Goal: Task Accomplishment & Management: Complete application form

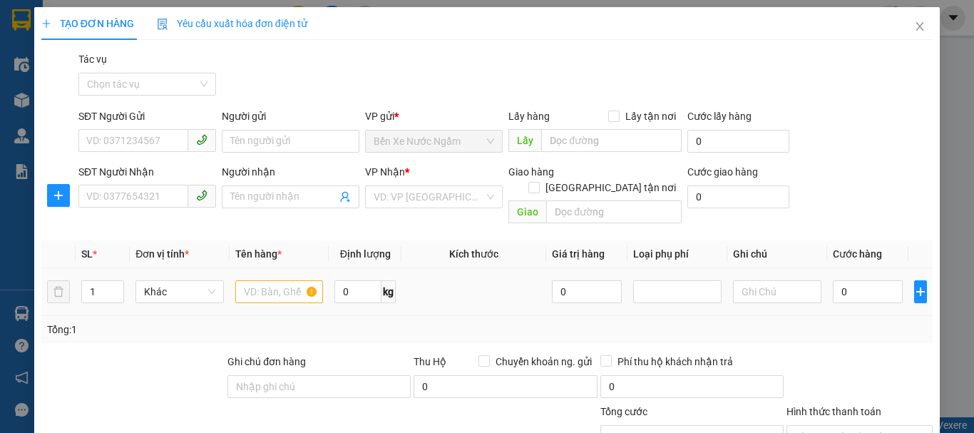
scroll to position [139, 0]
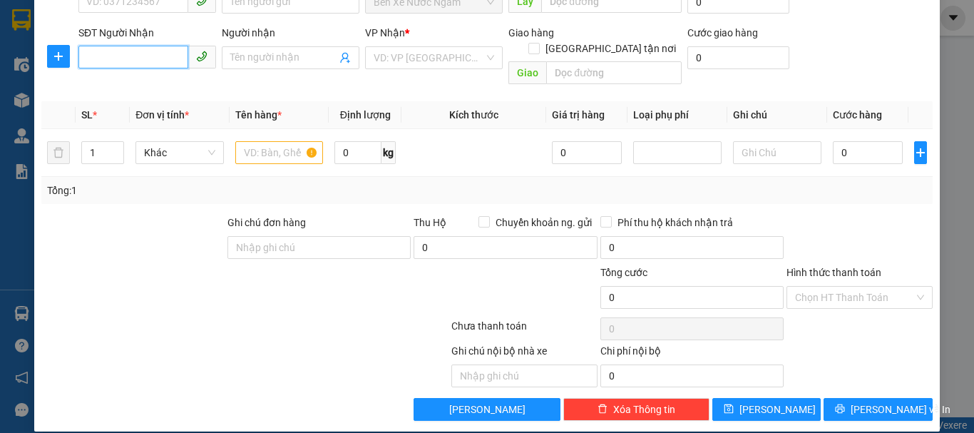
click at [130, 58] on input "SĐT Người Nhận" at bounding box center [133, 57] width 110 height 23
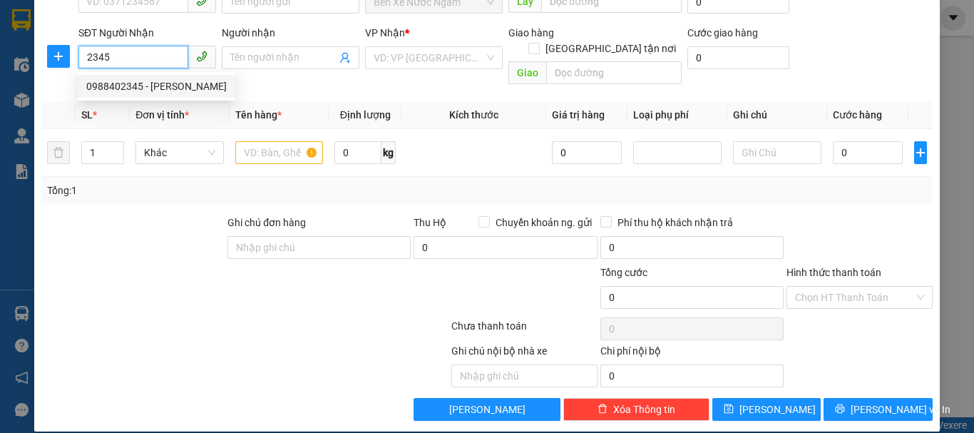
click at [167, 91] on div "0988402345 - [PERSON_NAME]" at bounding box center [156, 86] width 140 height 16
type input "0988402345"
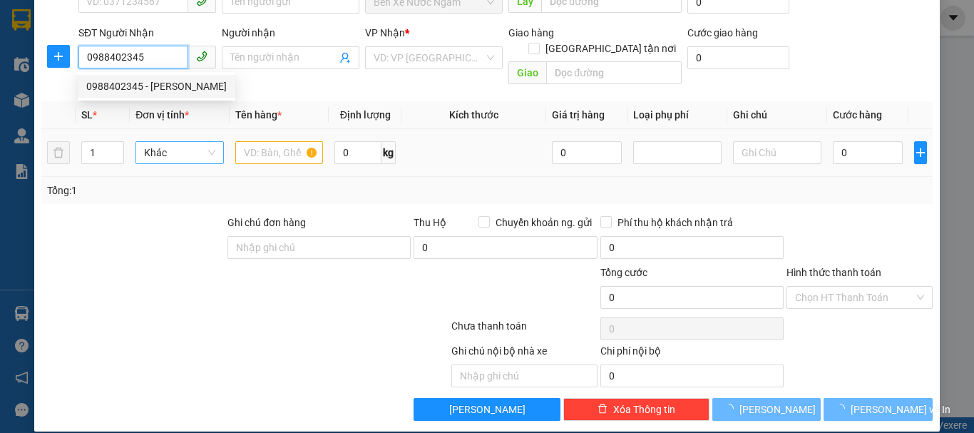
type input "[PERSON_NAME]"
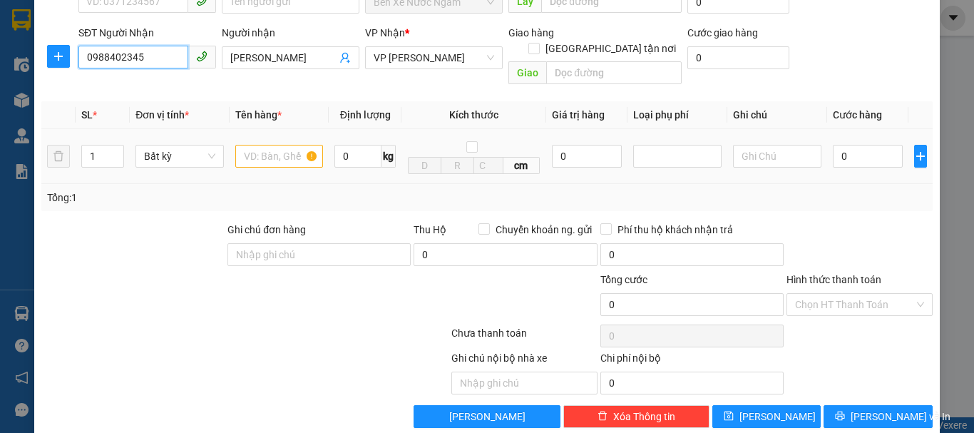
type input "0988402345"
click at [265, 149] on input "text" at bounding box center [279, 156] width 88 height 23
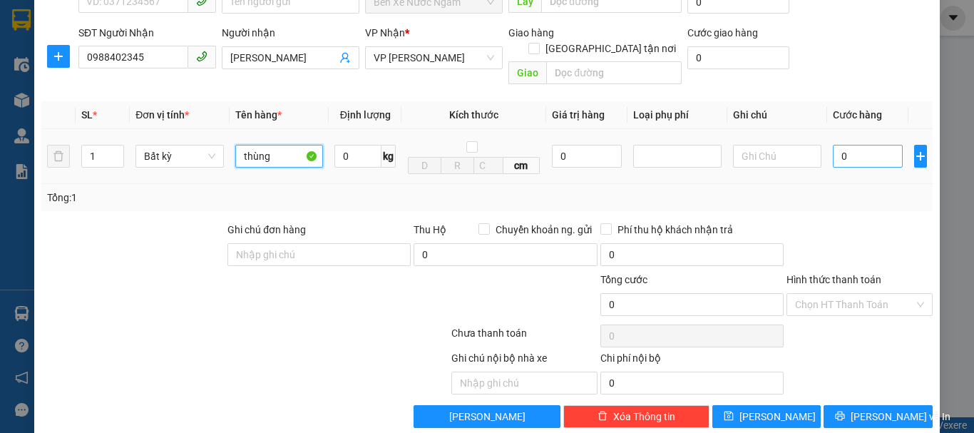
type input "thùng"
click at [865, 150] on input "0" at bounding box center [868, 156] width 70 height 23
type input "5"
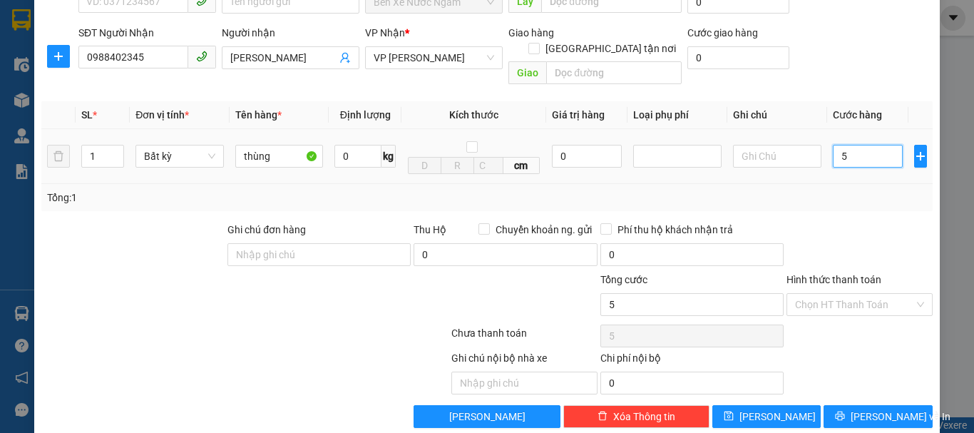
type input "50"
type input "500"
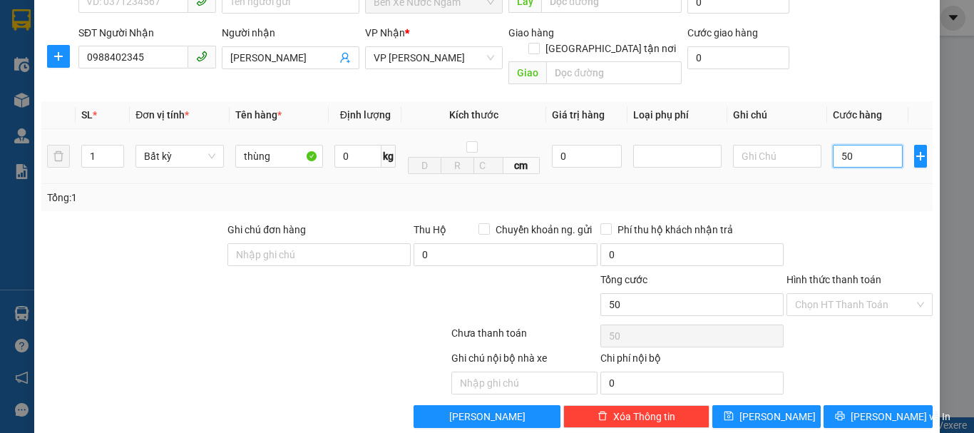
type input "500"
type input "5.000"
type input "50.000"
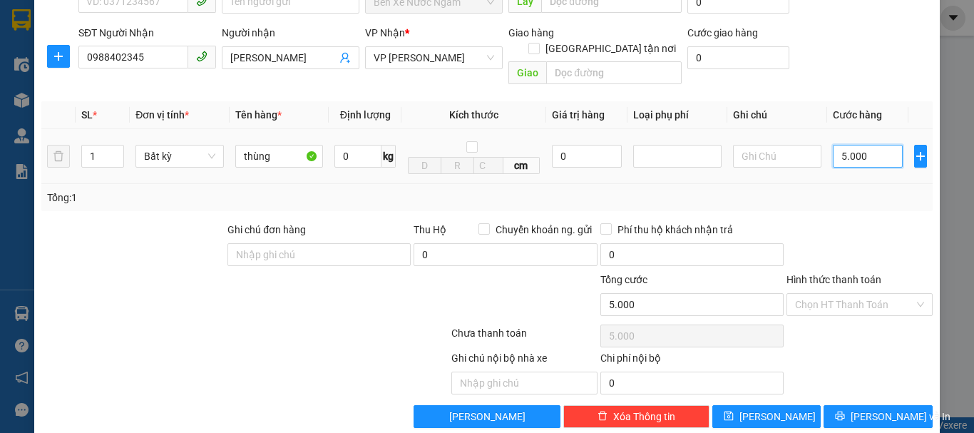
type input "50.000"
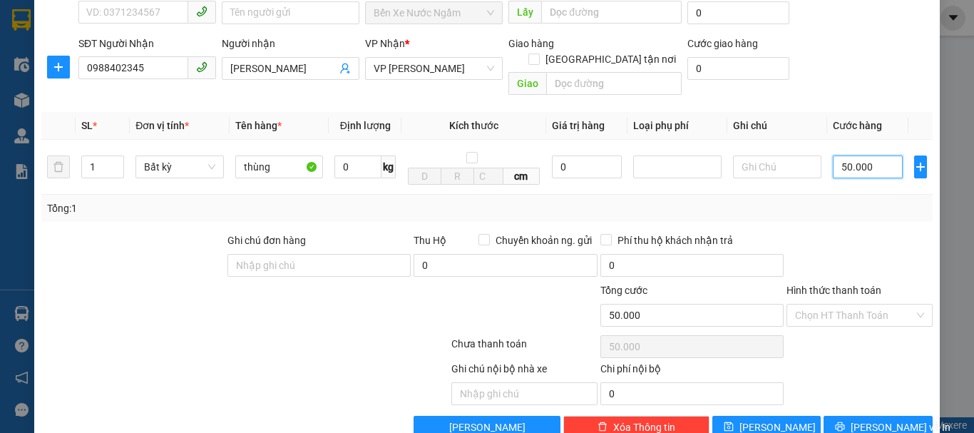
scroll to position [147, 0]
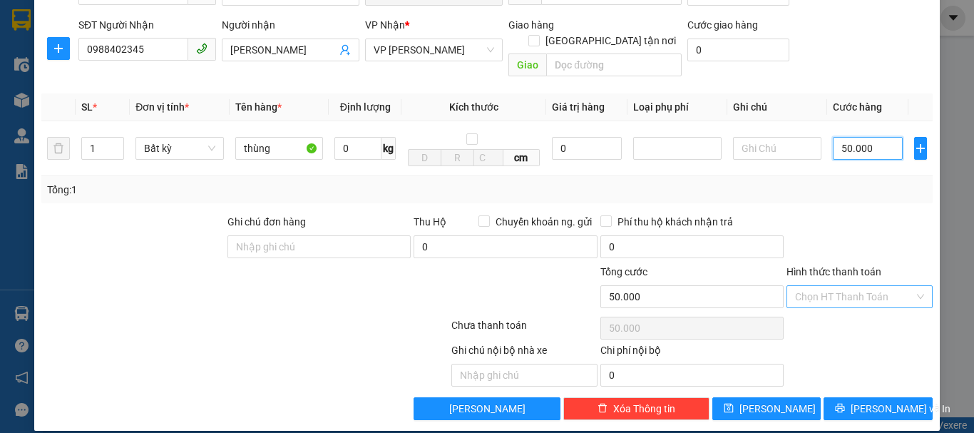
type input "50.000"
click at [811, 286] on input "Hình thức thanh toán" at bounding box center [854, 296] width 119 height 21
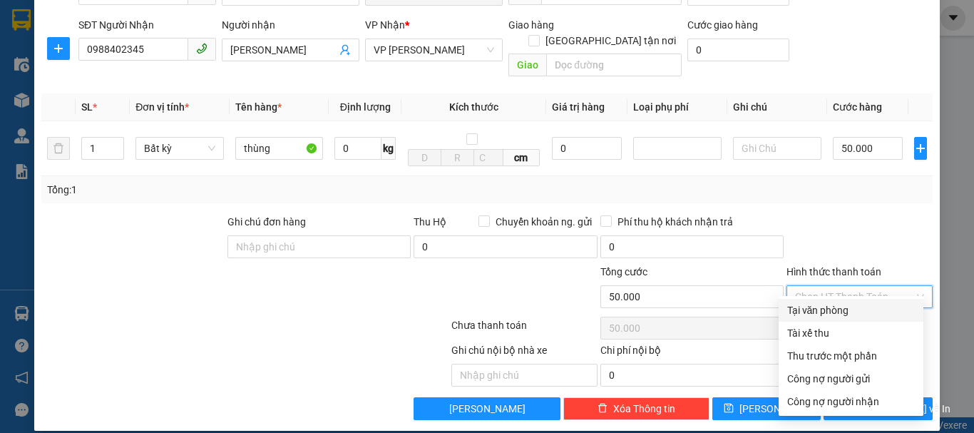
click at [806, 305] on div "Tại văn phòng" at bounding box center [851, 310] width 128 height 16
type input "0"
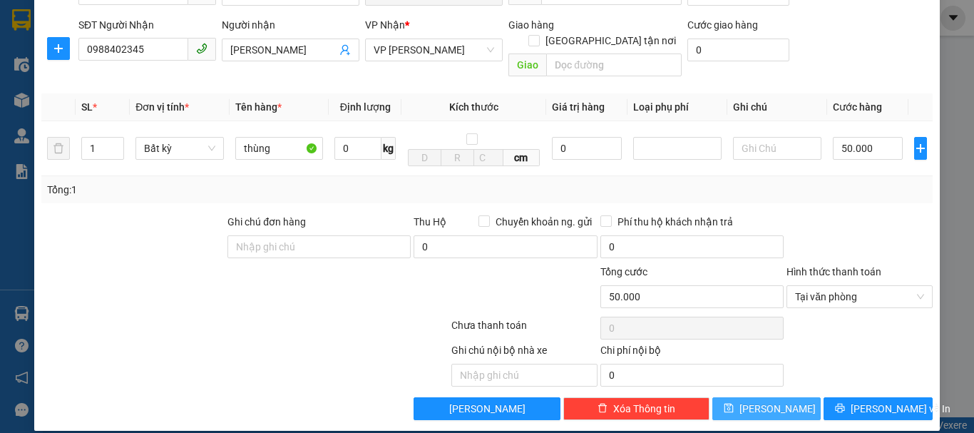
click at [776, 397] on button "[PERSON_NAME]" at bounding box center [766, 408] width 109 height 23
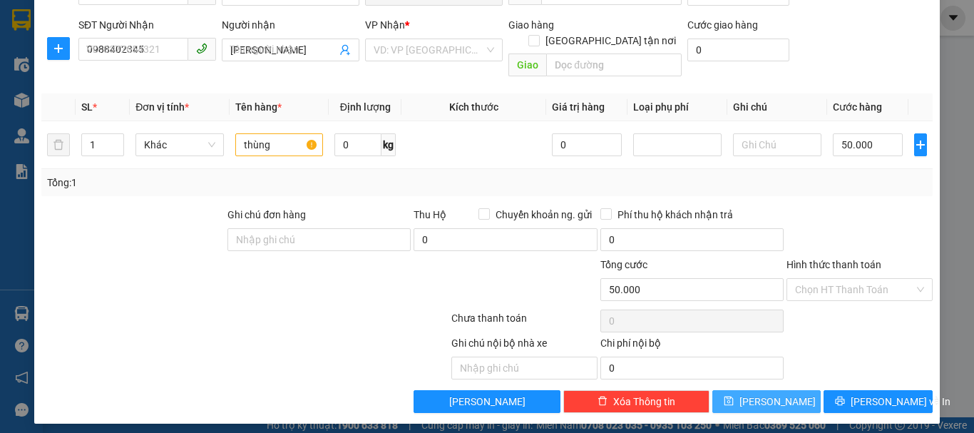
type input "0"
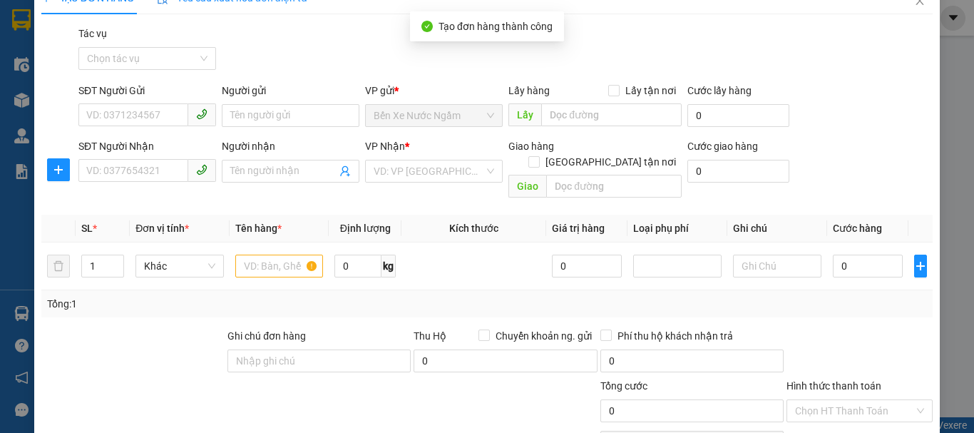
scroll to position [0, 0]
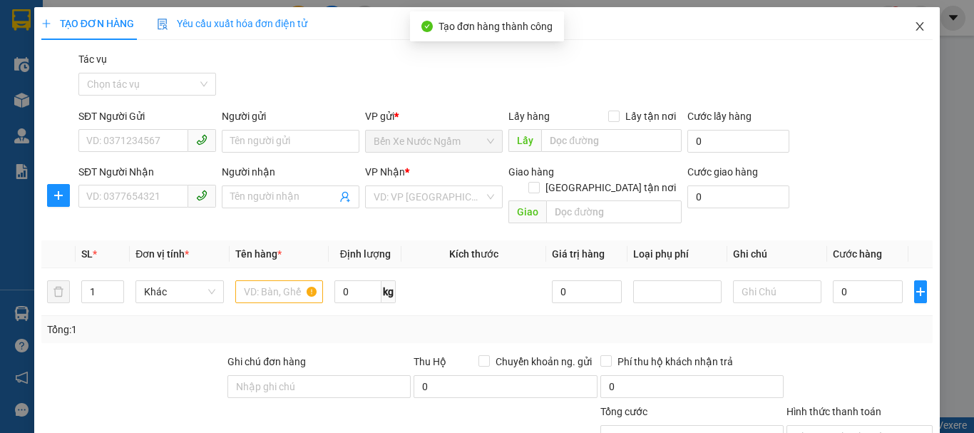
click at [916, 26] on icon "close" at bounding box center [920, 26] width 8 height 9
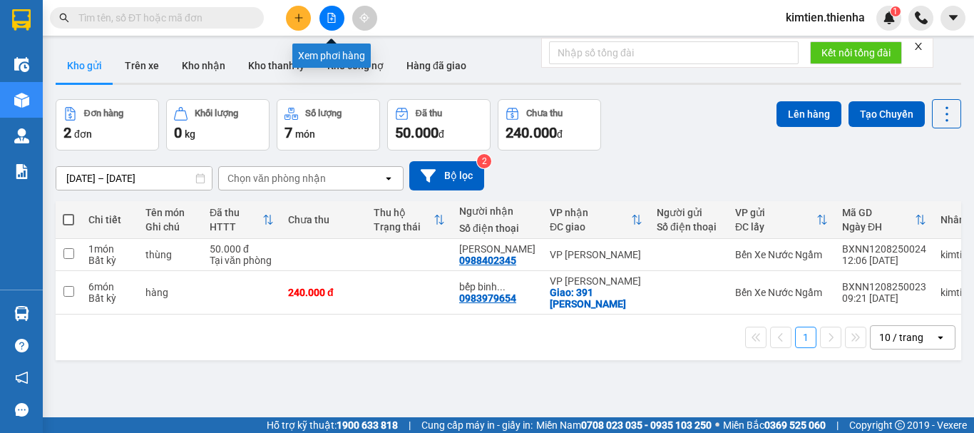
click at [325, 13] on button at bounding box center [332, 18] width 25 height 25
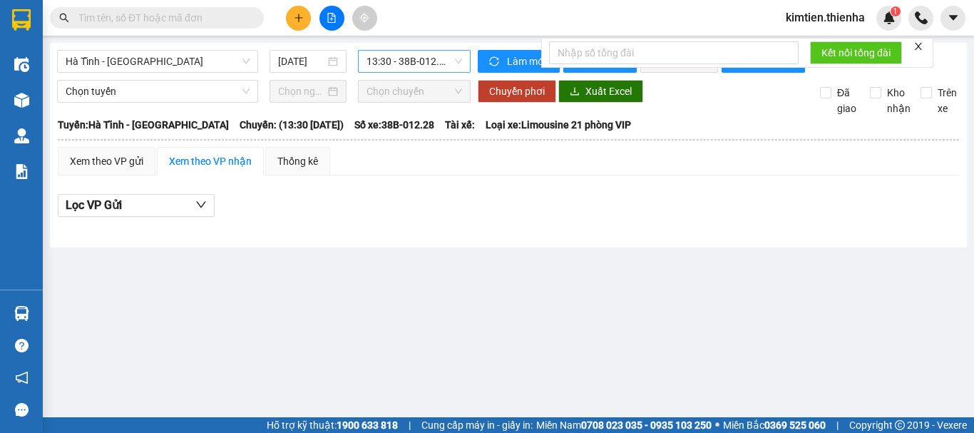
click at [378, 66] on span "13:30 - 38B-012.28" at bounding box center [415, 61] width 96 height 21
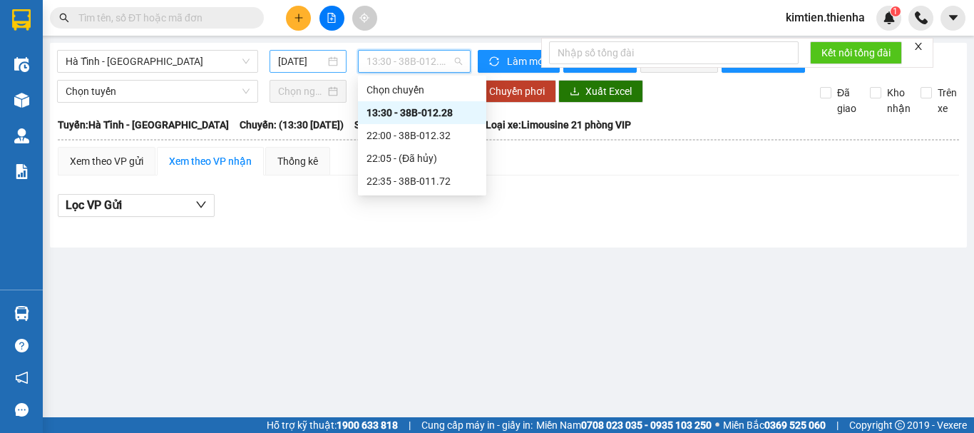
click at [326, 66] on div "[DATE]" at bounding box center [308, 61] width 60 height 16
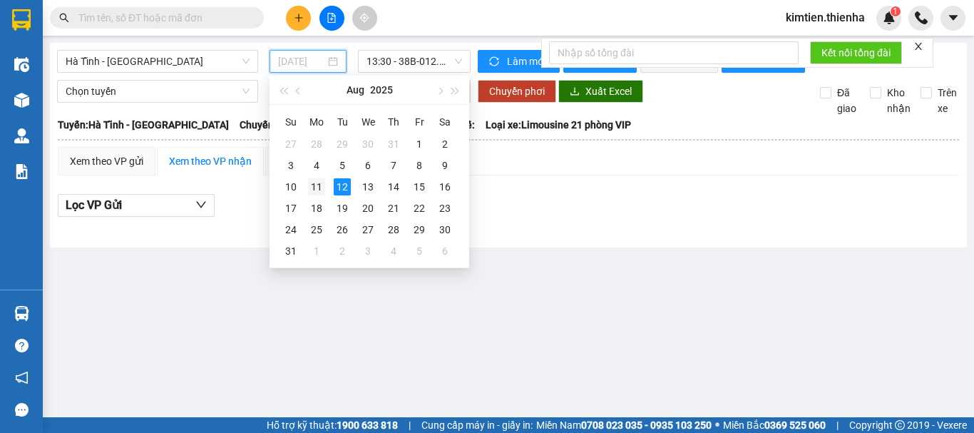
click at [322, 185] on div "11" at bounding box center [316, 186] width 17 height 17
type input "[DATE]"
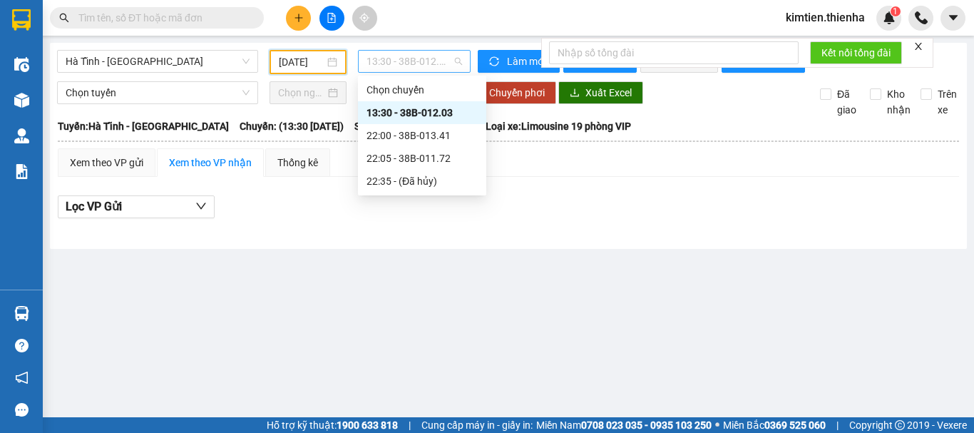
click at [420, 62] on span "13:30 - 38B-012.03" at bounding box center [415, 61] width 96 height 21
click at [409, 141] on div "22:00 - 38B-013.41" at bounding box center [422, 136] width 111 height 16
click at [413, 63] on span "22:00 - 38B-013.41" at bounding box center [415, 61] width 96 height 21
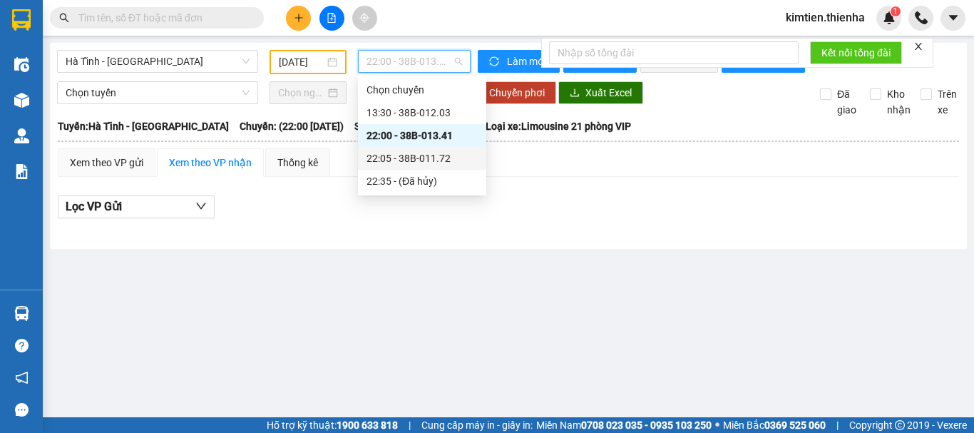
click at [401, 155] on div "22:05 - 38B-011.72" at bounding box center [422, 158] width 111 height 16
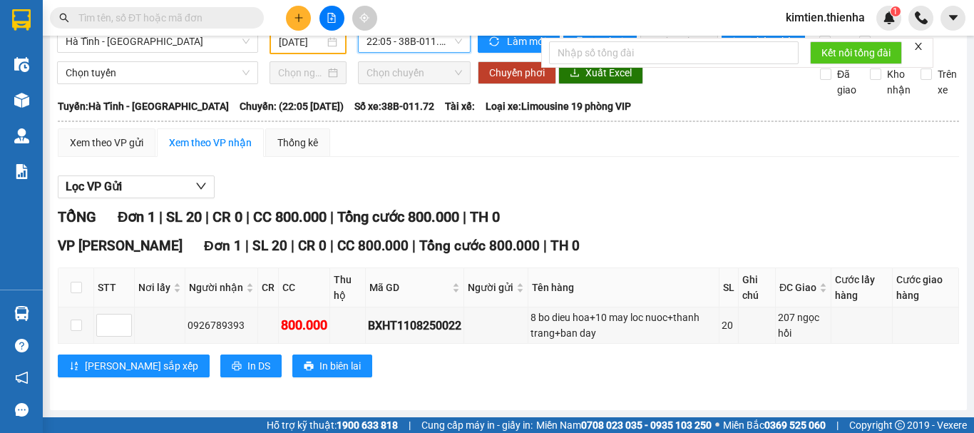
scroll to position [31, 0]
click at [212, 327] on div "0926789393" at bounding box center [222, 325] width 68 height 16
copy div "0926789393"
click at [295, 18] on icon "plus" at bounding box center [299, 17] width 8 height 1
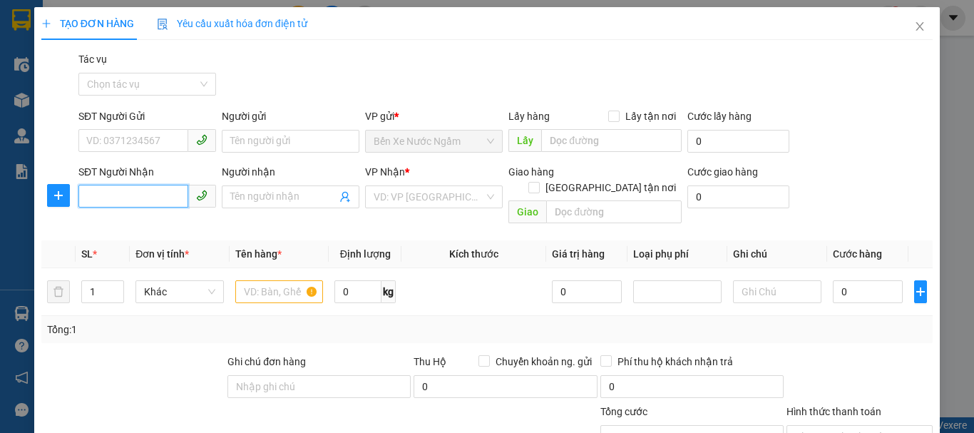
click at [127, 198] on input "SĐT Người Nhận" at bounding box center [133, 196] width 110 height 23
click at [138, 228] on div "0983077389 - cô lien" at bounding box center [145, 226] width 119 height 16
type input "0983077389"
type input "cô lien"
checkbox input "true"
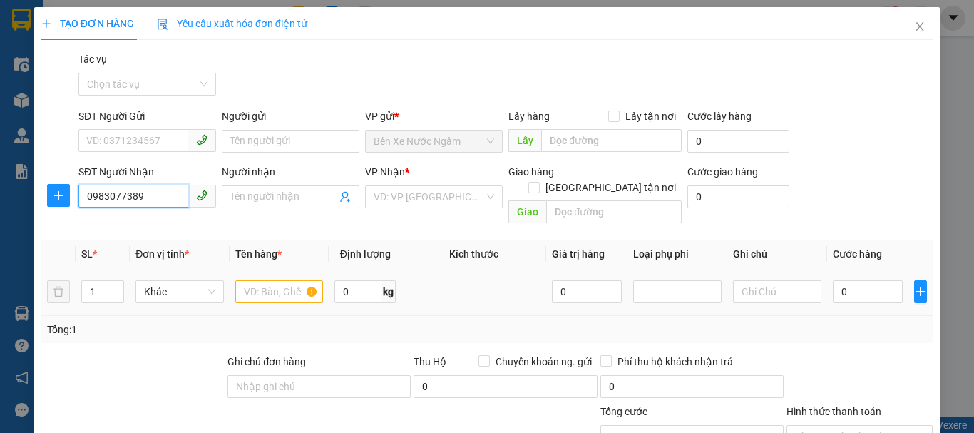
type input "141 [PERSON_NAME]"
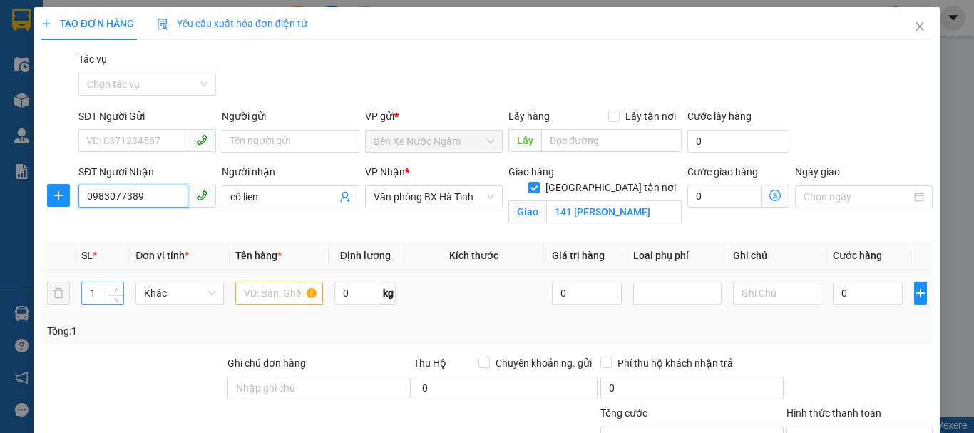
type input "0983077389"
click at [116, 287] on icon "up" at bounding box center [116, 289] width 5 height 5
type input "5"
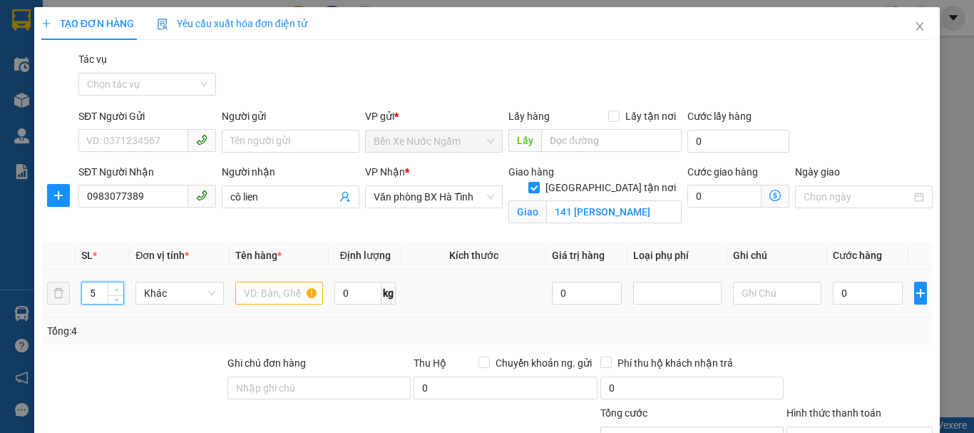
click at [116, 287] on icon "up" at bounding box center [116, 289] width 5 height 5
click at [265, 281] on div at bounding box center [279, 293] width 88 height 29
click at [266, 290] on input "text" at bounding box center [279, 293] width 88 height 23
type input "thùng"
click at [834, 290] on input "0" at bounding box center [868, 293] width 70 height 23
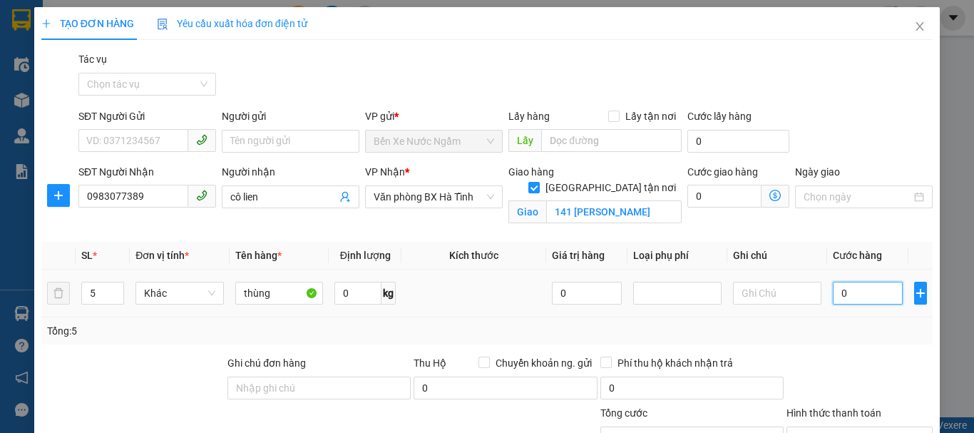
type input "2"
type input "20"
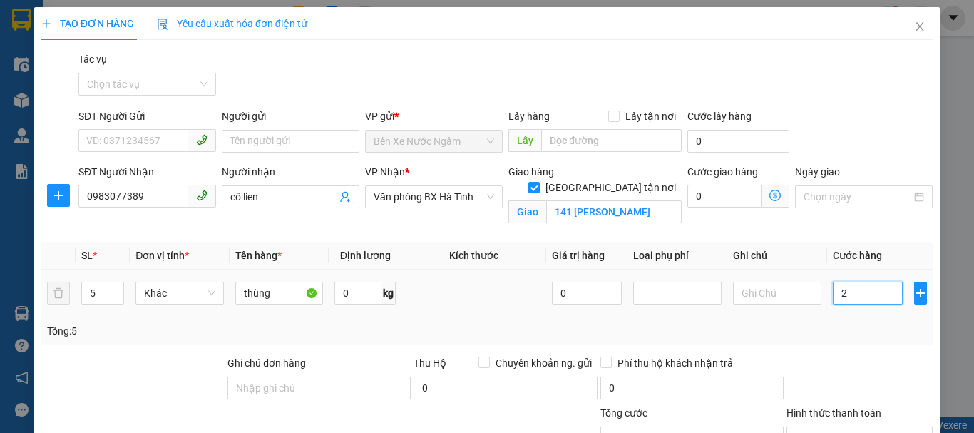
type input "20"
type input "200"
type input "2.000"
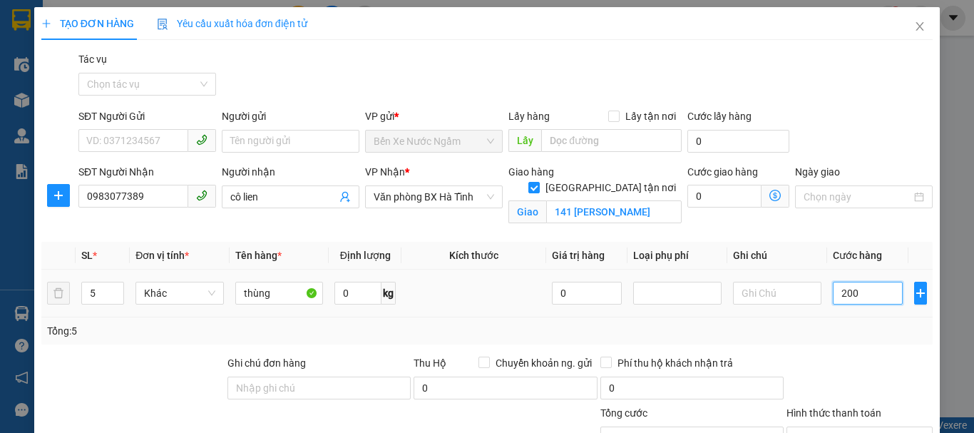
type input "2.000"
type input "20.000"
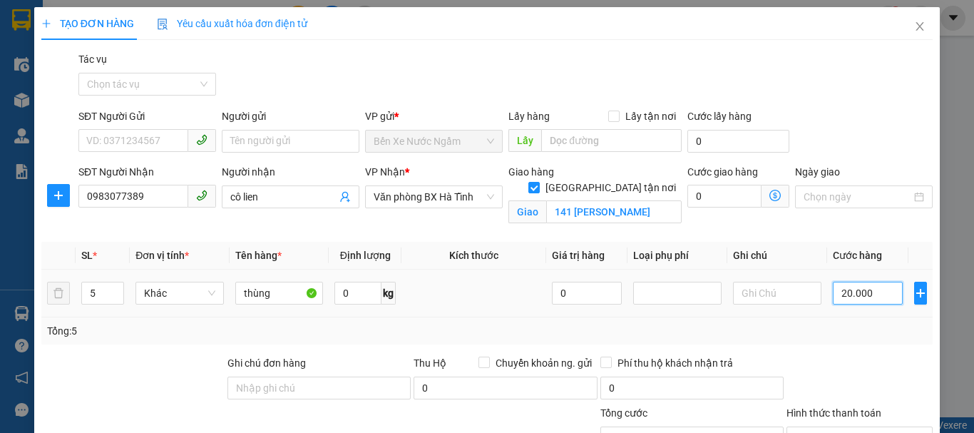
type input "200.000"
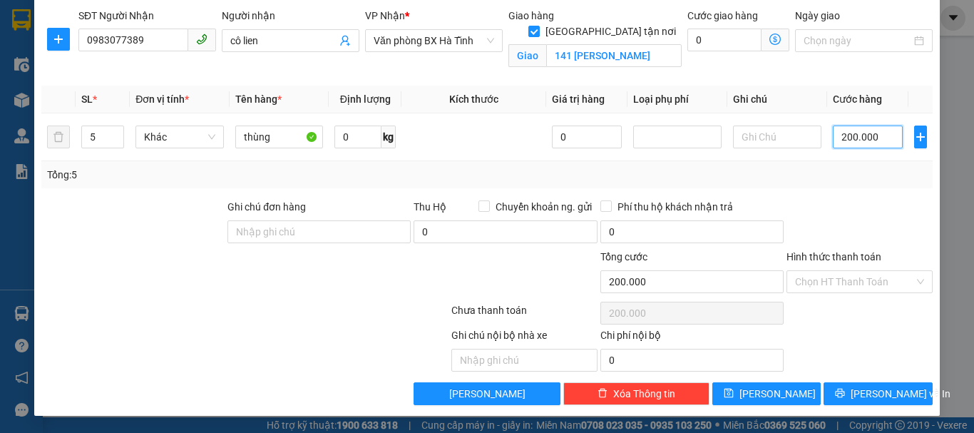
type input "200.000"
click at [838, 267] on div "Hình thức thanh toán" at bounding box center [860, 259] width 146 height 21
click at [839, 281] on input "Hình thức thanh toán" at bounding box center [854, 281] width 119 height 21
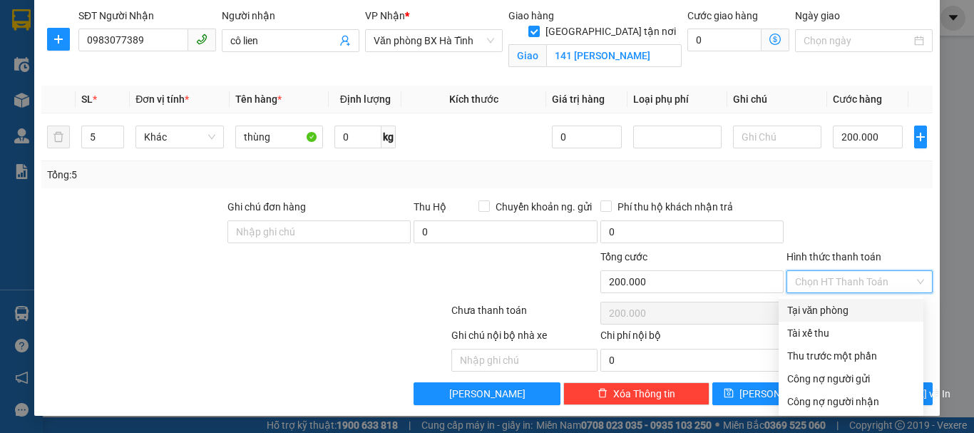
click at [827, 308] on div "Tại văn phòng" at bounding box center [851, 310] width 128 height 16
type input "0"
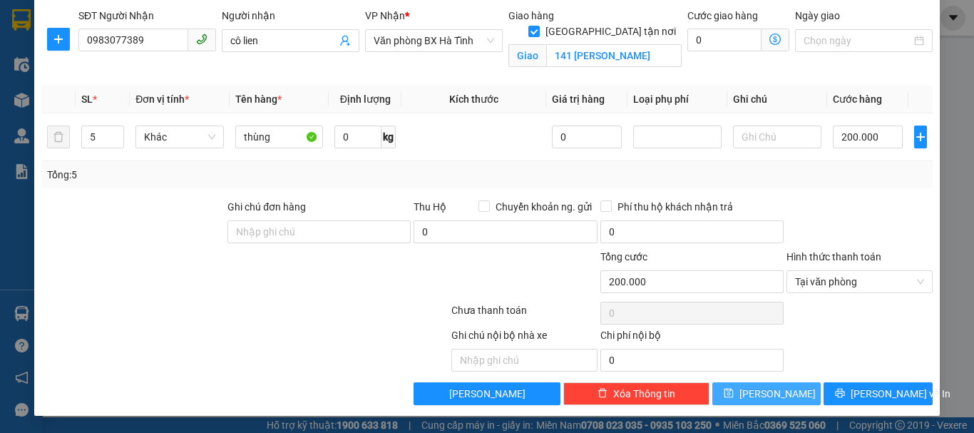
click at [775, 403] on button "[PERSON_NAME]" at bounding box center [766, 393] width 109 height 23
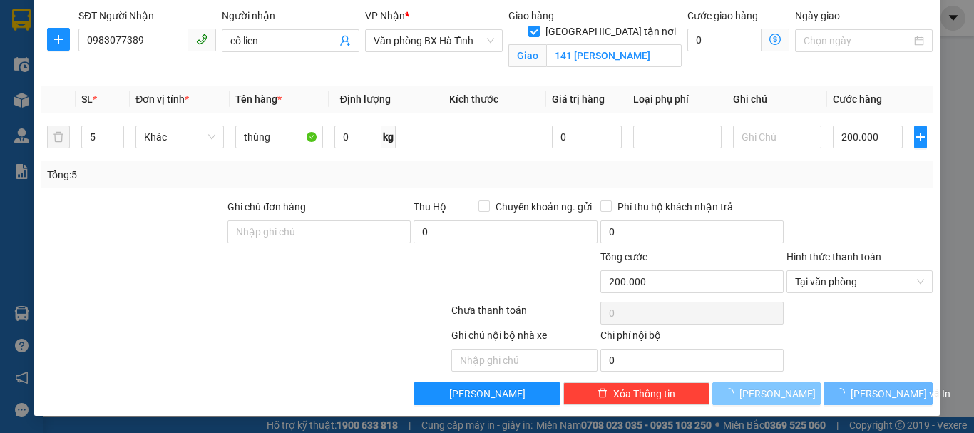
checkbox input "false"
type input "1"
type input "0"
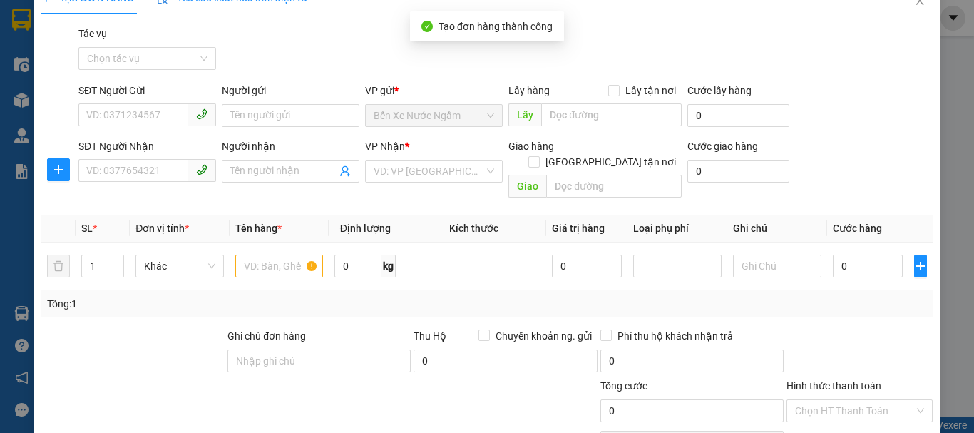
scroll to position [0, 0]
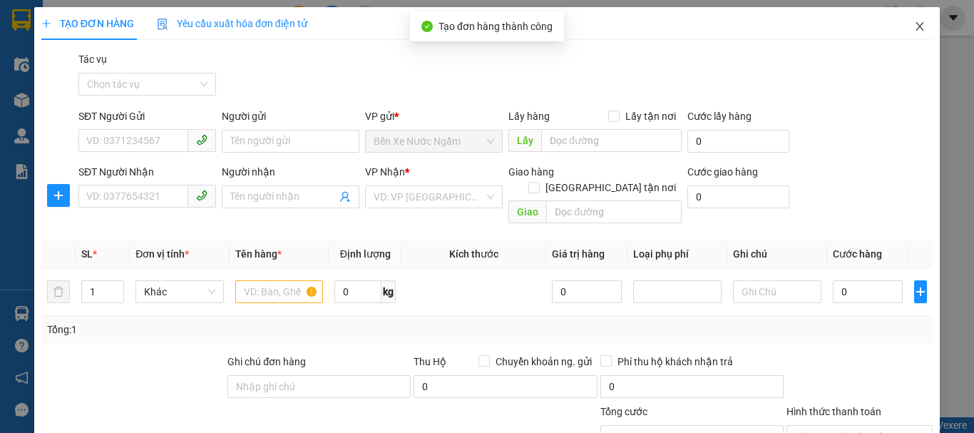
click at [914, 31] on icon "close" at bounding box center [919, 26] width 11 height 11
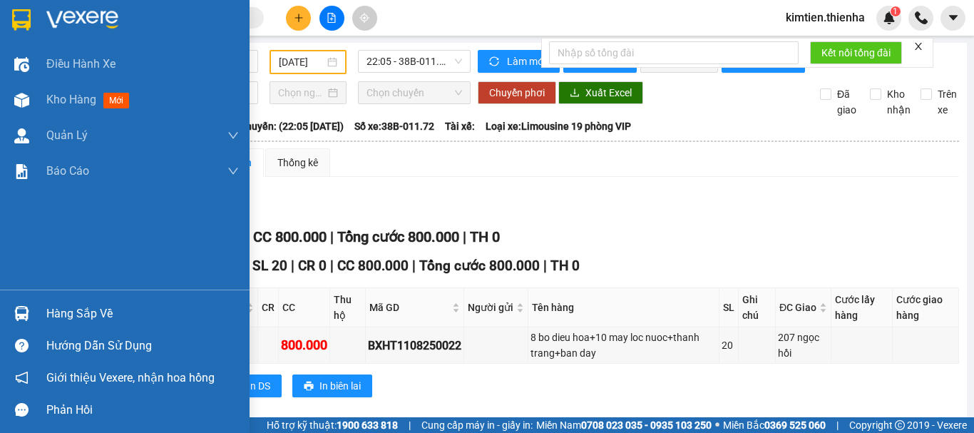
click at [12, 16] on img at bounding box center [21, 19] width 19 height 21
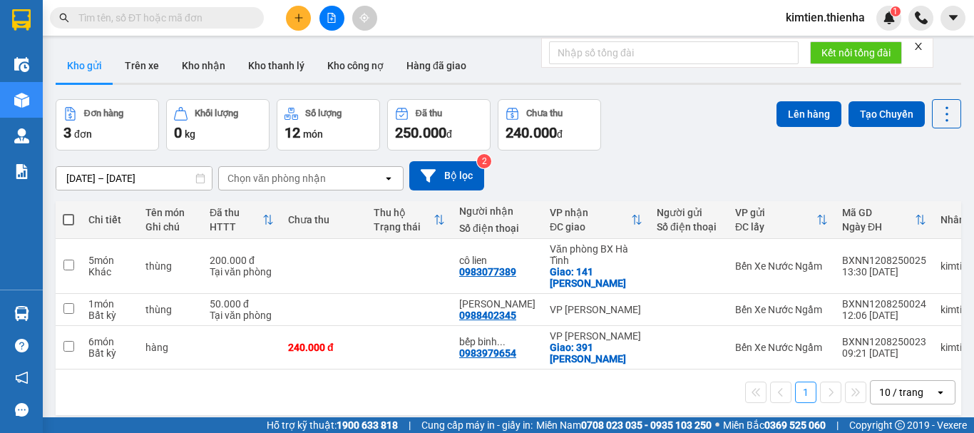
scroll to position [19, 0]
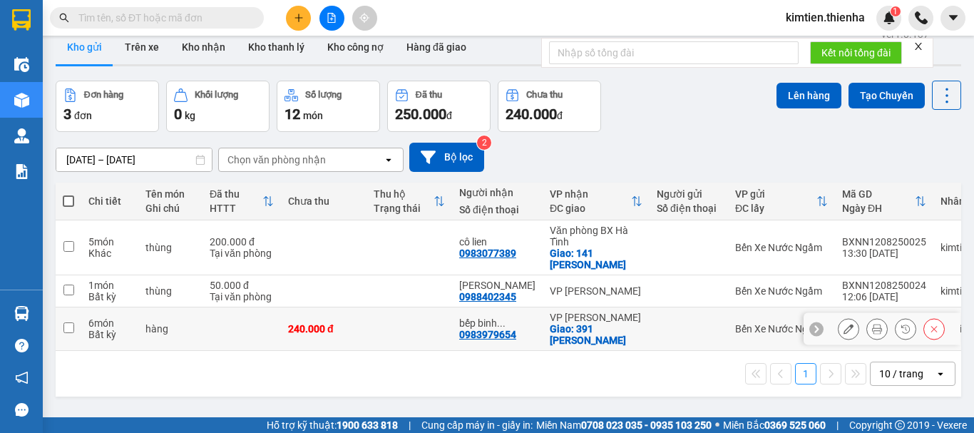
click at [274, 324] on td at bounding box center [242, 329] width 78 height 44
checkbox input "true"
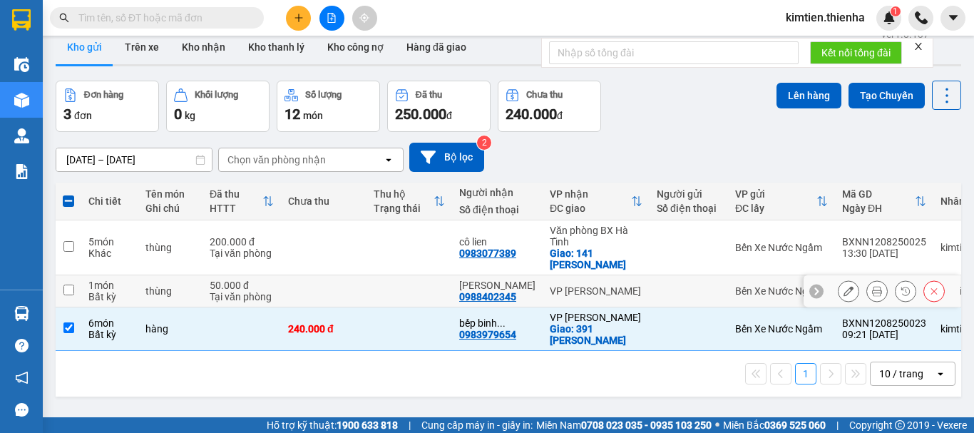
click at [242, 296] on div "Tại văn phòng" at bounding box center [242, 296] width 64 height 11
checkbox input "true"
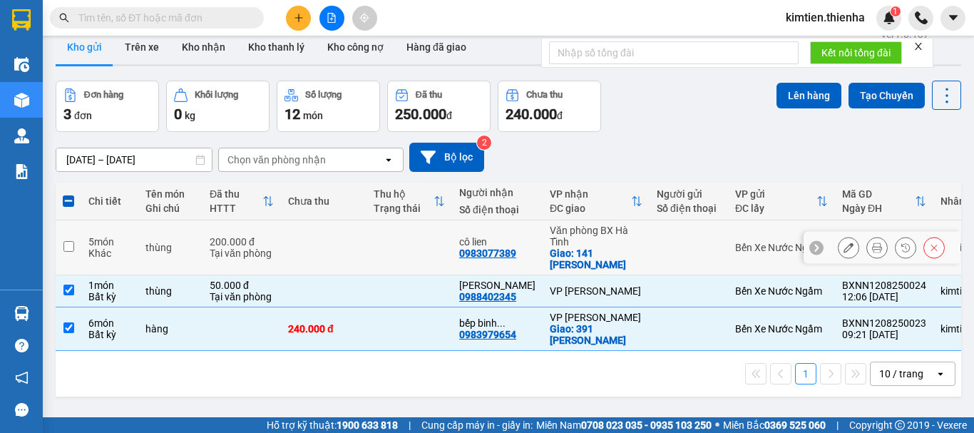
click at [224, 254] on div "Tại văn phòng" at bounding box center [242, 252] width 64 height 11
checkbox input "true"
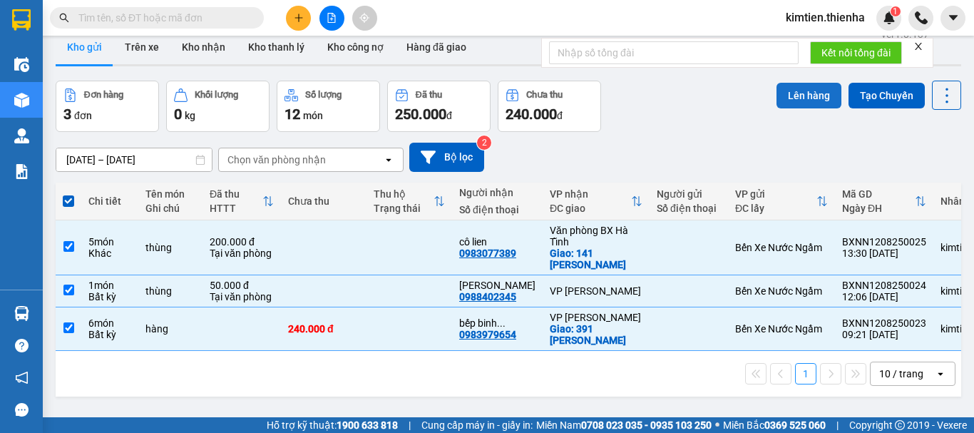
click at [812, 92] on button "Lên hàng" at bounding box center [809, 96] width 65 height 26
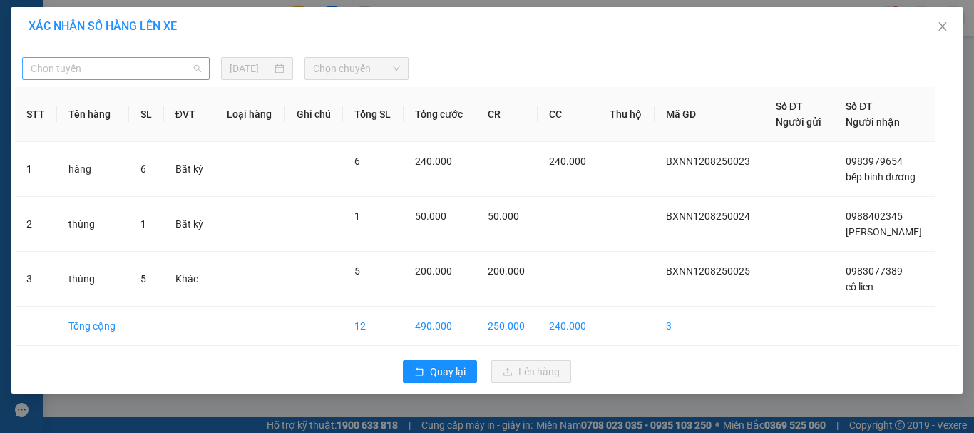
click at [99, 68] on span "Chọn tuyến" at bounding box center [116, 68] width 170 height 21
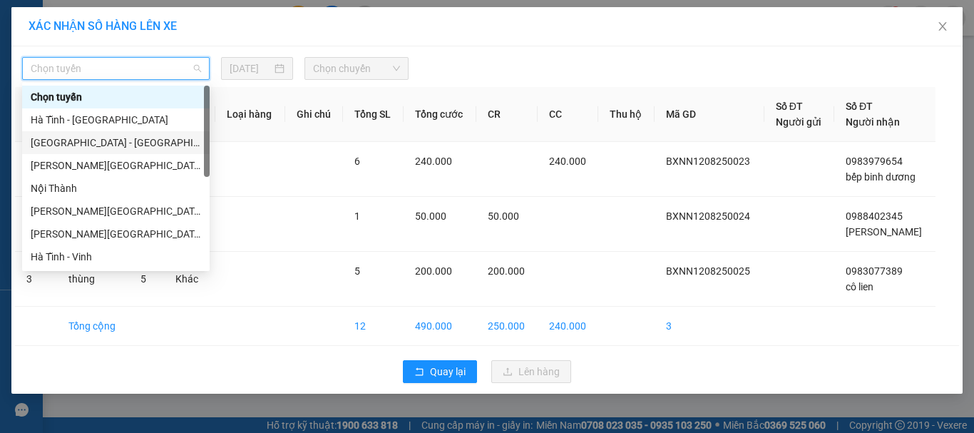
click at [74, 136] on div "[GEOGRAPHIC_DATA] - [GEOGRAPHIC_DATA]" at bounding box center [116, 143] width 170 height 16
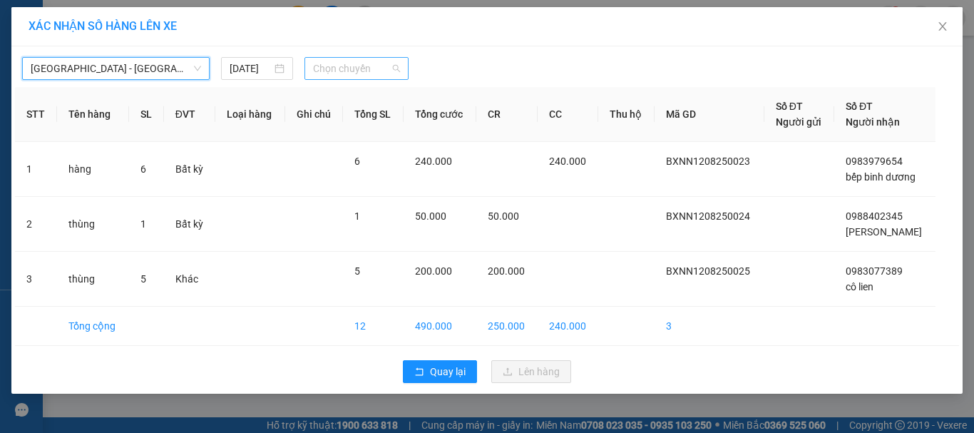
click at [337, 69] on span "Chọn chuyến" at bounding box center [357, 68] width 88 height 21
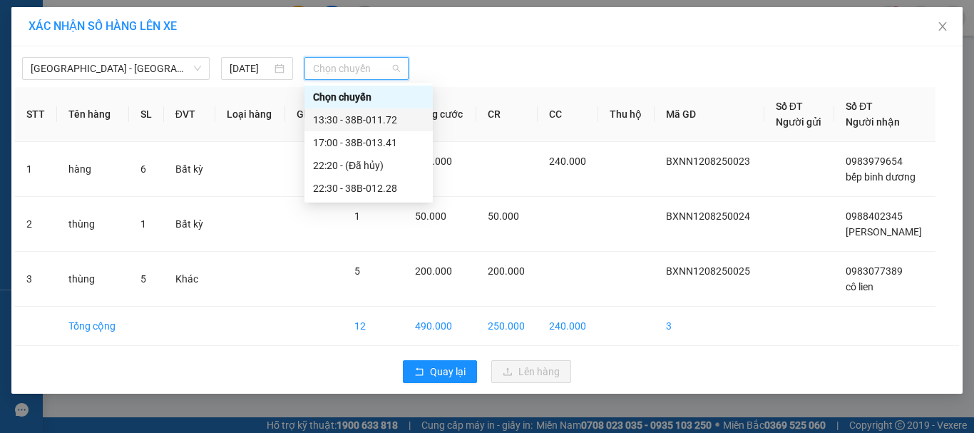
click at [364, 116] on div "13:30 - 38B-011.72" at bounding box center [368, 120] width 111 height 16
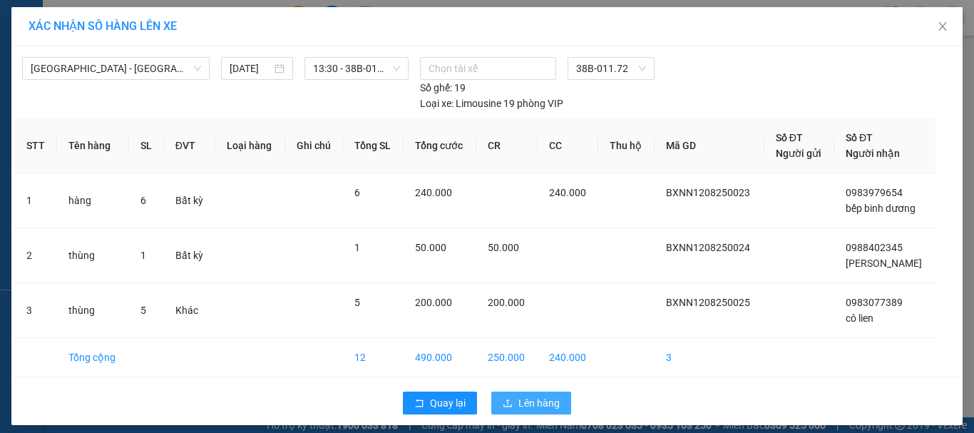
click at [538, 409] on span "Lên hàng" at bounding box center [538, 403] width 41 height 16
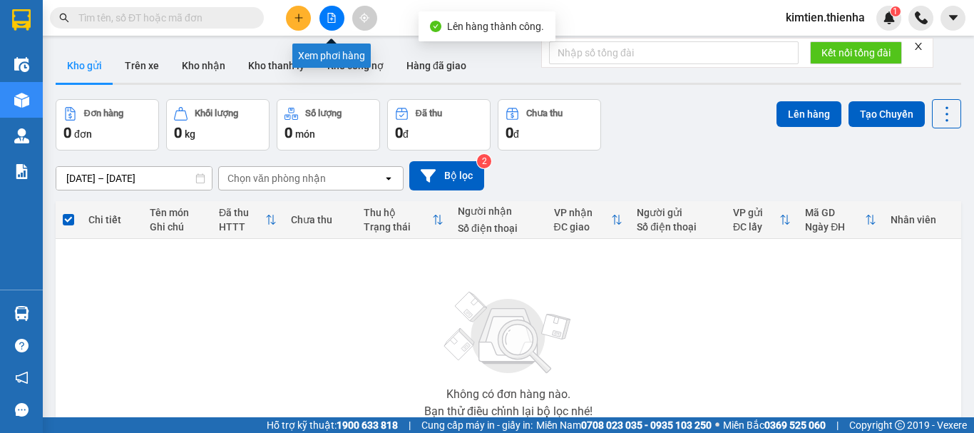
click at [334, 24] on button at bounding box center [332, 18] width 25 height 25
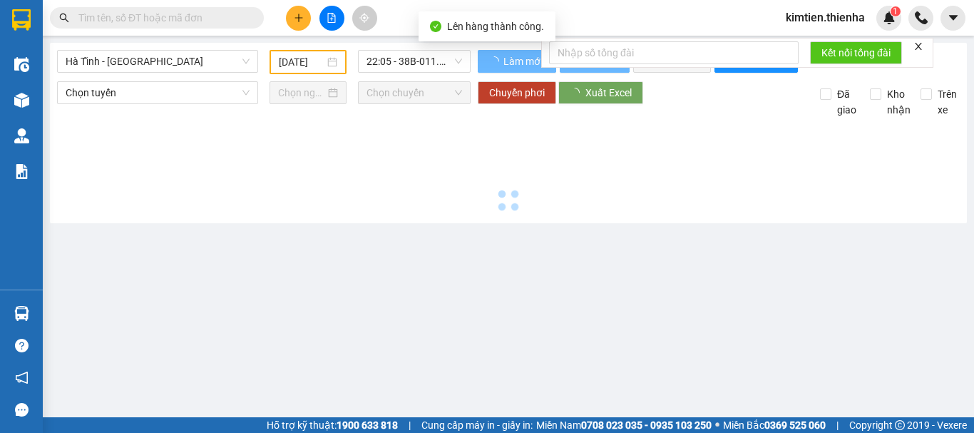
type input "[DATE]"
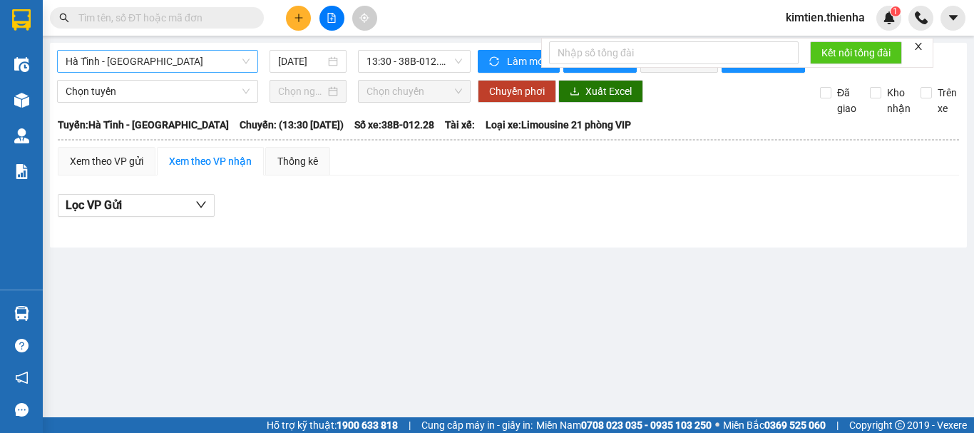
click at [113, 63] on span "Hà Tĩnh - [GEOGRAPHIC_DATA]" at bounding box center [158, 61] width 184 height 21
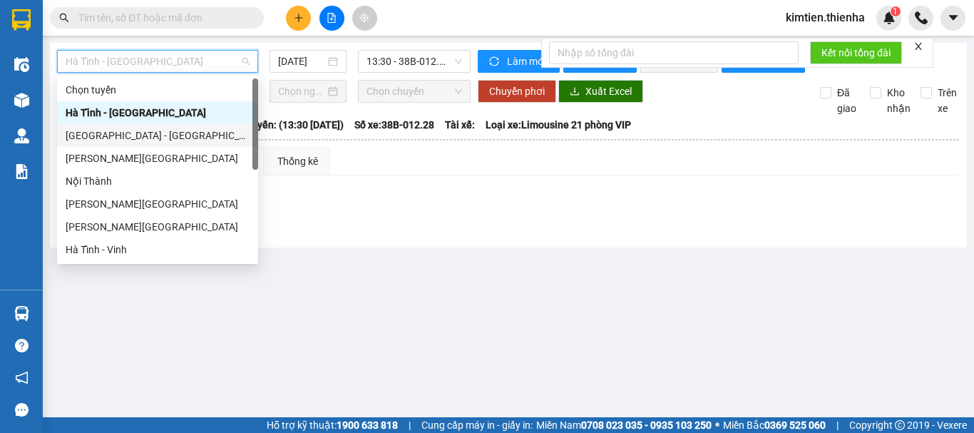
click at [101, 134] on div "[GEOGRAPHIC_DATA] - [GEOGRAPHIC_DATA]" at bounding box center [158, 136] width 184 height 16
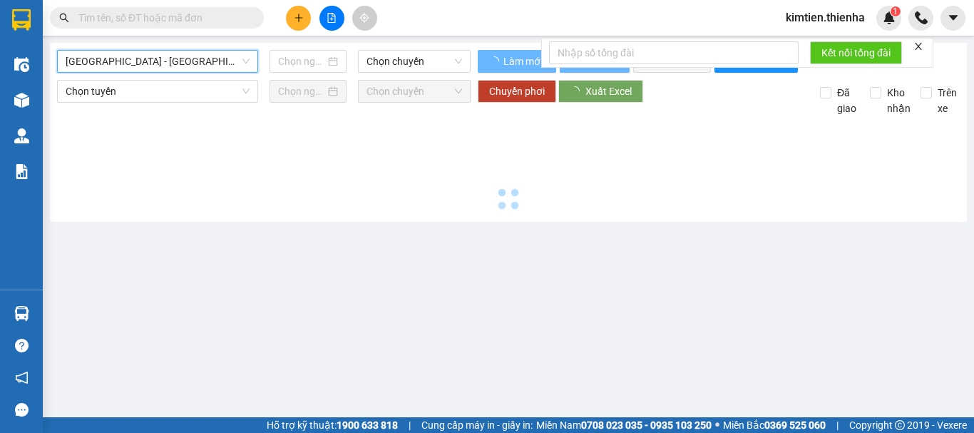
type input "[DATE]"
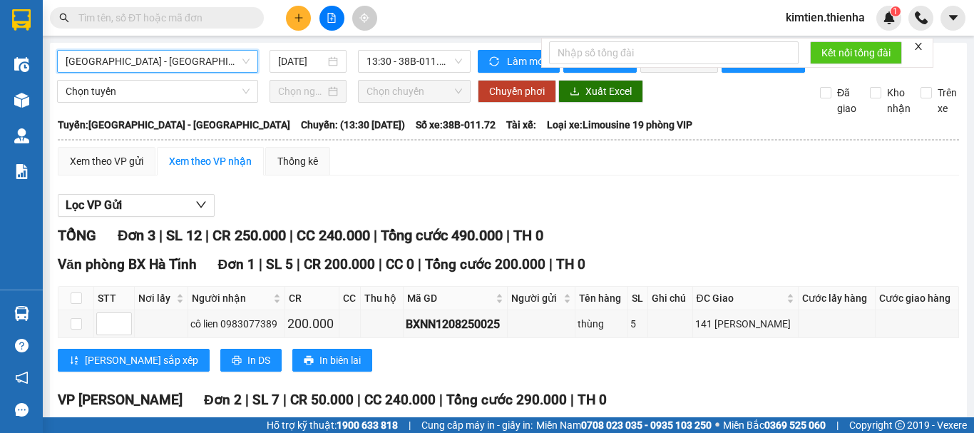
click at [917, 48] on icon "close" at bounding box center [919, 46] width 10 height 10
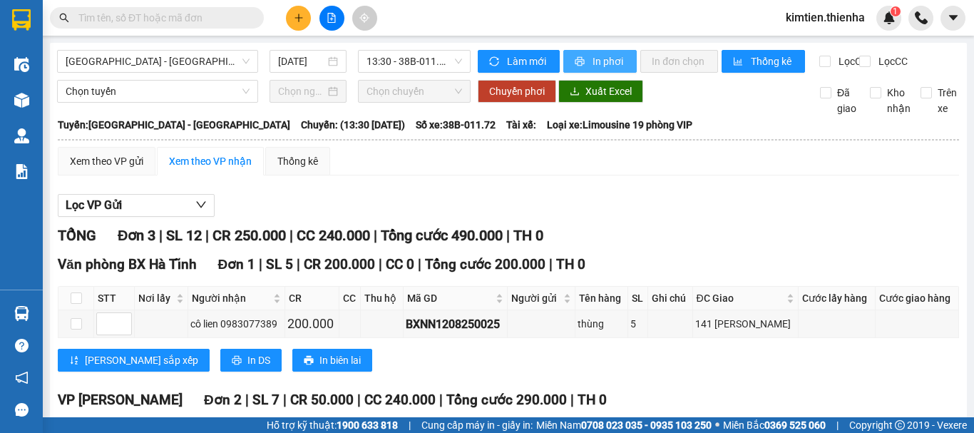
click at [598, 62] on span "In phơi" at bounding box center [609, 61] width 33 height 16
